Goal: Task Accomplishment & Management: Use online tool/utility

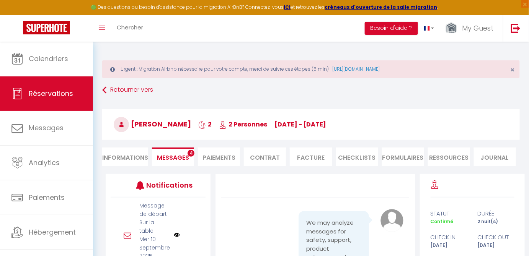
scroll to position [9006, 0]
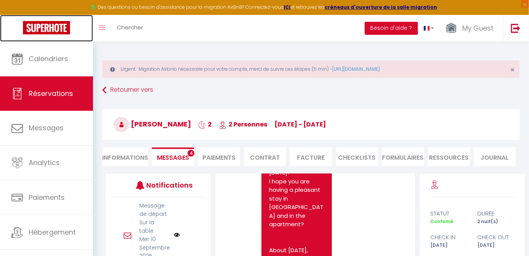
click at [56, 31] on img at bounding box center [46, 27] width 47 height 13
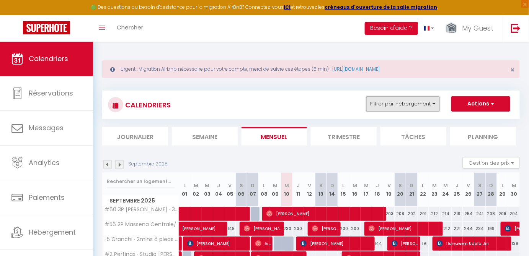
click at [428, 104] on button "Filtrer par hébergement" at bounding box center [402, 103] width 73 height 15
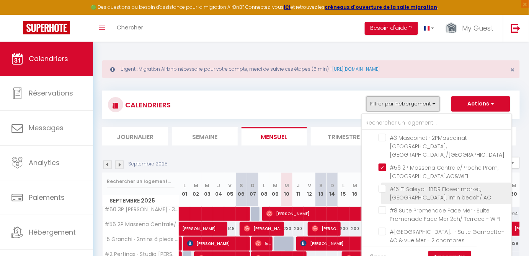
scroll to position [313, 0]
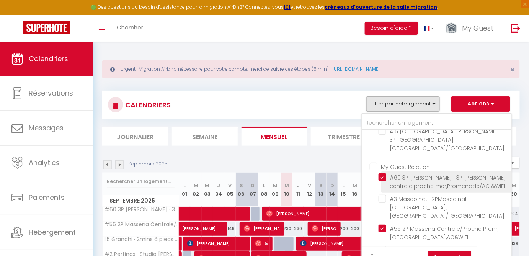
click at [384, 174] on input "#60 3P [PERSON_NAME] · 3P [PERSON_NAME] centrale proche mer,Promenade/AC &WIFI" at bounding box center [443, 178] width 130 height 8
checkbox input "false"
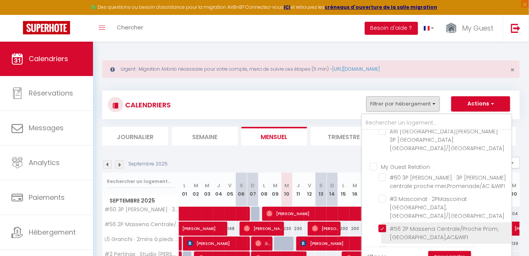
click at [384, 225] on input "#56 2P Massena Centrale/Proche Prom,[GEOGRAPHIC_DATA],AC&WIFI" at bounding box center [443, 229] width 130 height 8
checkbox input "false"
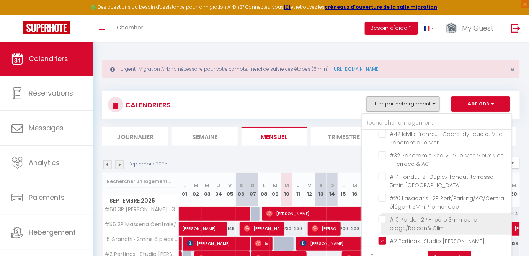
scroll to position [556, 0]
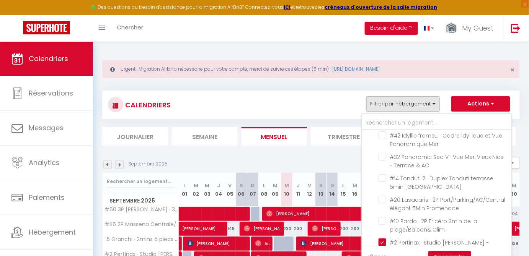
click at [385, 236] on li "#2 Pertinax · Studio [PERSON_NAME] - climatisé & Balcon" at bounding box center [446, 246] width 130 height 21
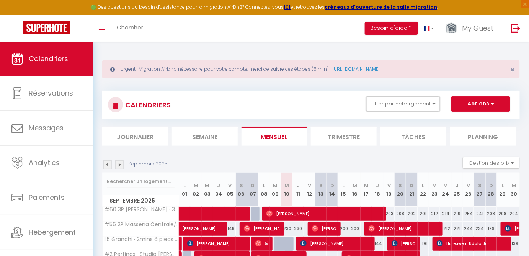
click at [412, 107] on button "Filtrer par hébergement" at bounding box center [402, 103] width 73 height 15
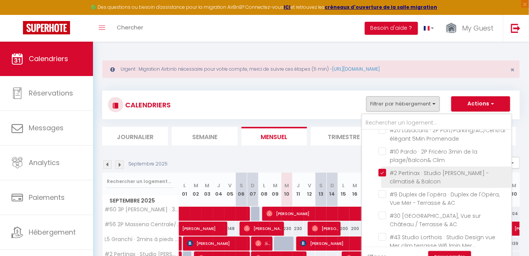
click at [382, 169] on input "#2 Pertinax · Studio [PERSON_NAME] - climatisé & Balcon" at bounding box center [443, 173] width 130 height 8
checkbox input "false"
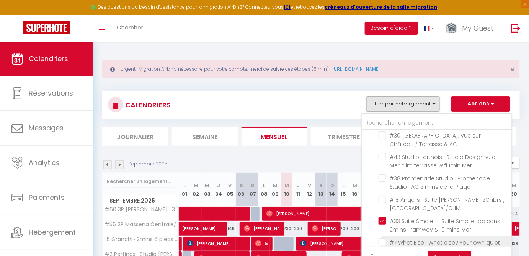
scroll to position [730, 0]
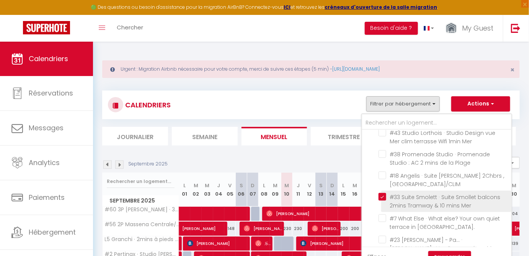
click at [386, 193] on input "#33 Suite Smolett · Suite Smollet balcons 2mins Tramway & 10 mins Mer" at bounding box center [443, 197] width 130 height 8
checkbox input "false"
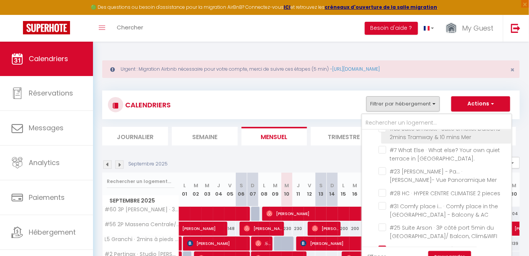
scroll to position [799, 0]
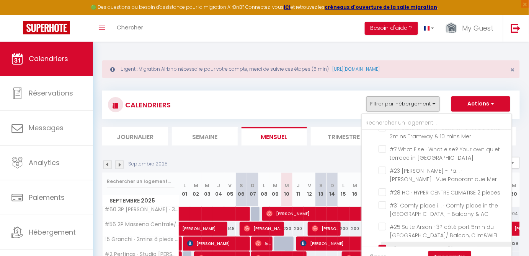
click at [382, 244] on input "#[GEOGRAPHIC_DATA]/baclon & Clim" at bounding box center [443, 248] width 130 height 8
checkbox input "false"
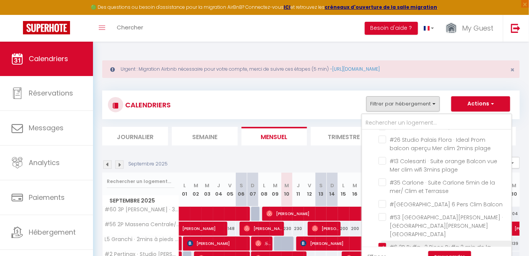
scroll to position [939, 0]
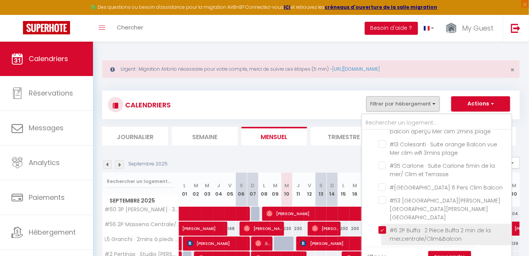
click at [382, 226] on input "#6 2P Buffa · 2 Piece Buffa 2 min de la mer,centrale/Clim&Balcon" at bounding box center [443, 230] width 130 height 8
checkbox input "false"
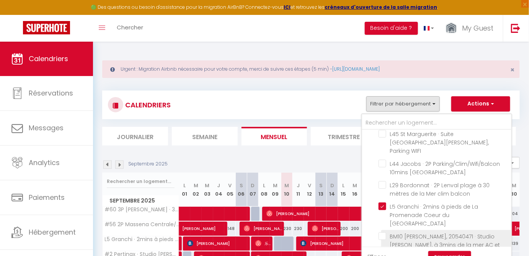
scroll to position [1634, 0]
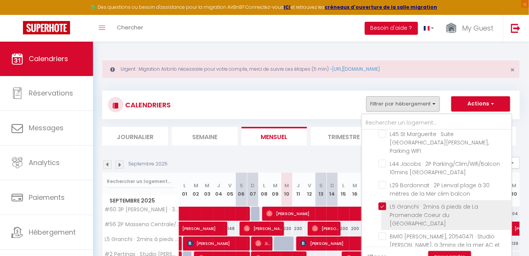
click at [384, 203] on input "L5 Granchi · 2mins à pieds de La Promenade Coeur du [GEOGRAPHIC_DATA]" at bounding box center [443, 207] width 130 height 8
checkbox input "false"
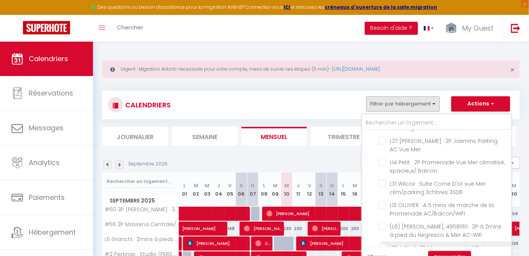
scroll to position [2086, 0]
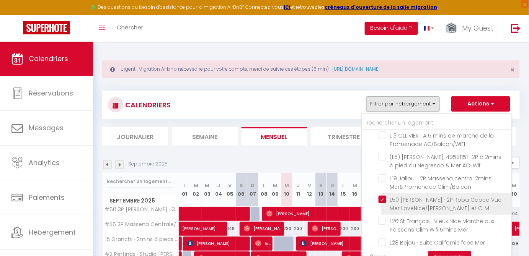
click at [385, 196] on input "L50 [PERSON_NAME] · 2P Roba Capeo Vue Mer IloveNice/[PERSON_NAME] et ClIM" at bounding box center [443, 200] width 130 height 8
checkbox input "false"
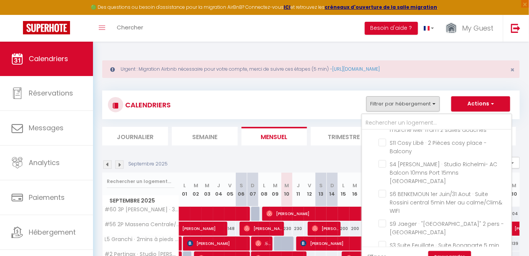
scroll to position [3216, 0]
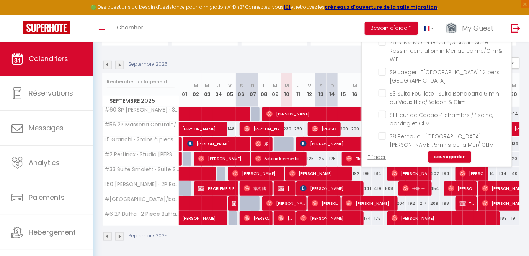
click at [454, 154] on link "Sauvegarder" at bounding box center [449, 156] width 43 height 11
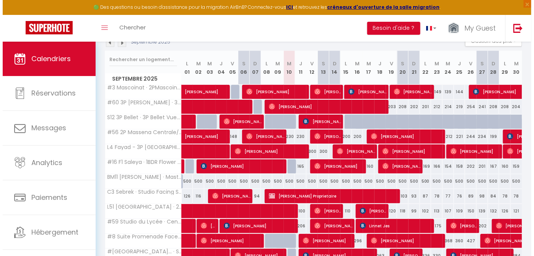
scroll to position [0, 0]
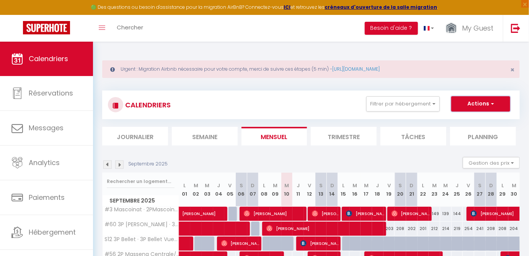
click at [492, 106] on span "button" at bounding box center [491, 104] width 5 height 8
click at [463, 133] on link "Exporter les réservations" at bounding box center [472, 132] width 67 height 11
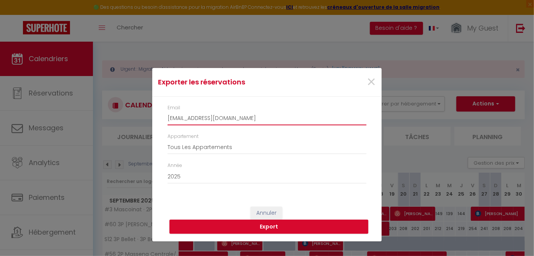
drag, startPoint x: 167, startPoint y: 119, endPoint x: 159, endPoint y: 119, distance: 8.0
click at [159, 119] on div "Email [EMAIL_ADDRESS][DOMAIN_NAME] Appartement Tous Les Appartements A8 3P dupl…" at bounding box center [266, 148] width 229 height 103
drag, startPoint x: 223, startPoint y: 117, endPoint x: 203, endPoint y: 118, distance: 19.9
click at [203, 118] on input "[EMAIL_ADDRESS][DOMAIN_NAME]" at bounding box center [267, 119] width 199 height 14
type input "[EMAIL_ADDRESS][DOMAIN_NAME]"
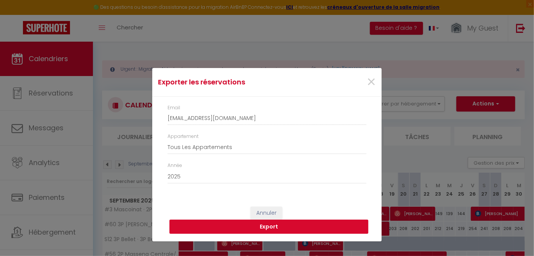
click at [317, 233] on button "Export" at bounding box center [268, 227] width 199 height 15
